Goal: Check status

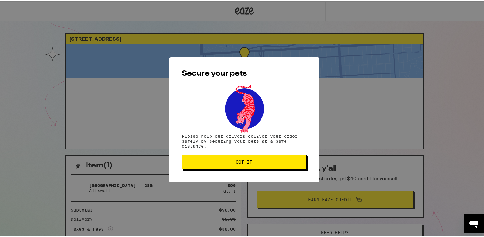
click at [237, 162] on span "Got it" at bounding box center [244, 161] width 17 height 4
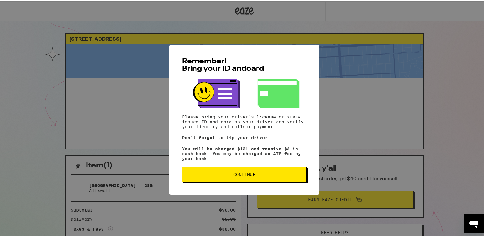
click at [257, 174] on span "Continue" at bounding box center [244, 173] width 114 height 4
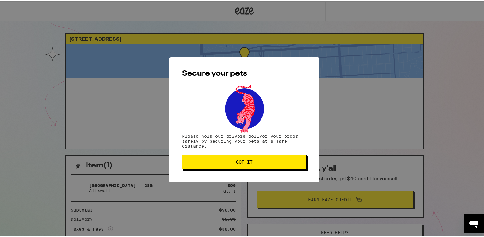
click at [248, 159] on button "Got it" at bounding box center [244, 161] width 125 height 15
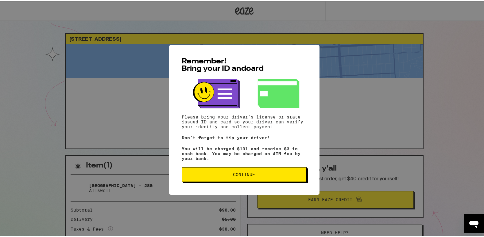
click at [254, 175] on span "Continue" at bounding box center [244, 173] width 114 height 4
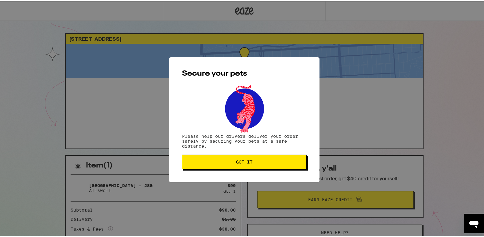
click at [242, 159] on button "Got it" at bounding box center [244, 161] width 125 height 15
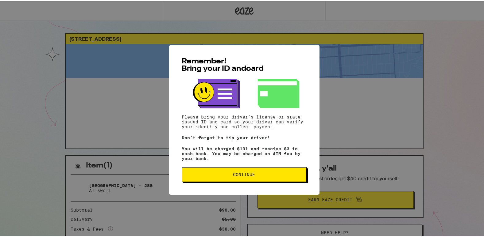
click at [255, 172] on button "Continue" at bounding box center [244, 173] width 125 height 15
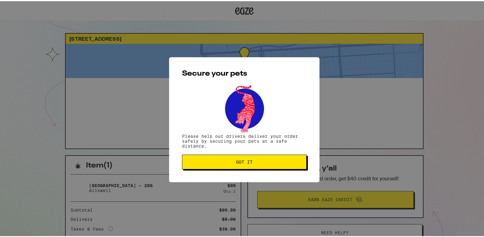
click at [250, 165] on button "Got it" at bounding box center [244, 161] width 125 height 15
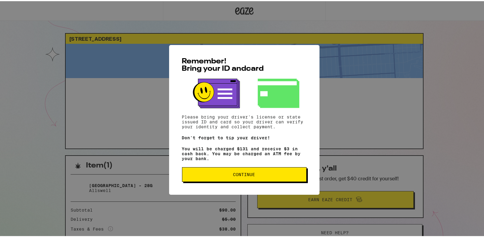
click at [240, 174] on span "Continue" at bounding box center [244, 173] width 22 height 4
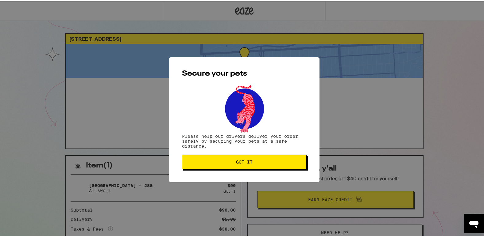
click at [231, 161] on span "Got it" at bounding box center [244, 161] width 114 height 4
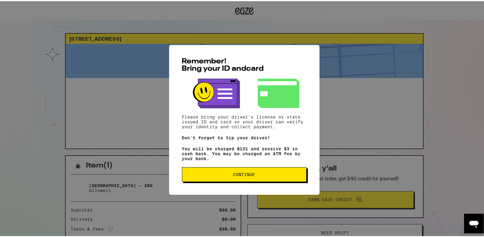
click at [229, 175] on span "Continue" at bounding box center [244, 173] width 114 height 4
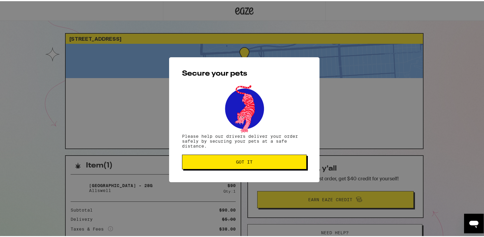
click at [229, 162] on span "Got it" at bounding box center [244, 161] width 114 height 4
